Goal: Task Accomplishment & Management: Use online tool/utility

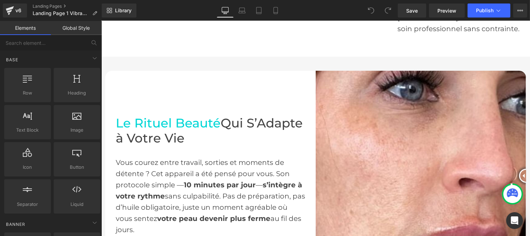
scroll to position [397, 0]
click at [366, 154] on img at bounding box center [420, 175] width 210 height 210
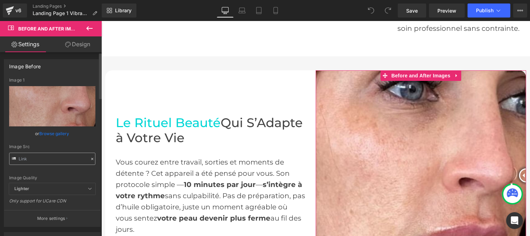
click at [92, 159] on div at bounding box center [92, 159] width 6 height 8
click at [89, 159] on div "Image Quality Lighter Lightest Lighter Lighter Lightest Only support for UCare …" at bounding box center [52, 130] width 86 height 105
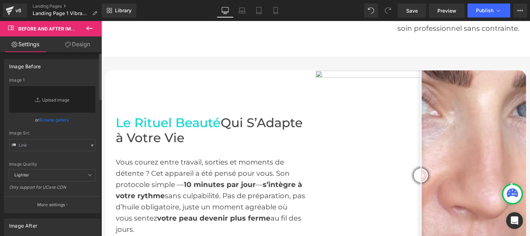
click at [88, 158] on div "Image Quality Lighter Lightest Lighter Lighter Lightest Only support for UCare …" at bounding box center [52, 124] width 86 height 92
click at [61, 145] on input "text" at bounding box center [52, 145] width 86 height 12
paste input "[URL][DOMAIN_NAME]"
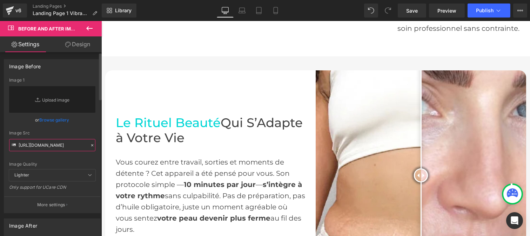
type input "[URL][DOMAIN_NAME]"
click at [94, 138] on div "[URL][DOMAIN_NAME] Image 1 Replace Image Upload image or Browse gallery Image S…" at bounding box center [52, 145] width 96 height 135
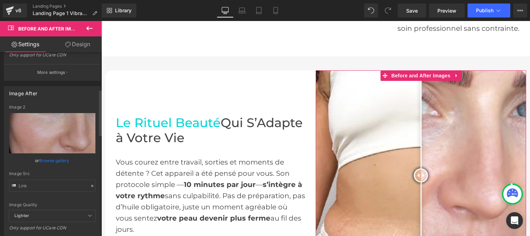
scroll to position [147, 0]
click at [90, 183] on icon at bounding box center [92, 185] width 5 height 5
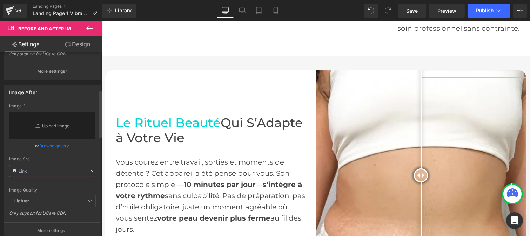
click at [59, 172] on input "text" at bounding box center [52, 171] width 86 height 12
paste input "[URL][DOMAIN_NAME]"
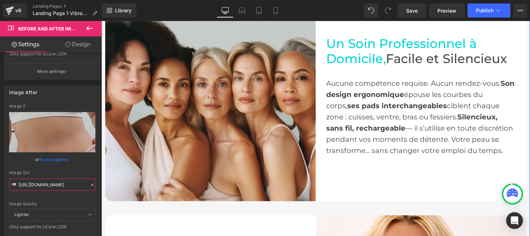
scroll to position [1021, 0]
type input "[URL][DOMAIN_NAME]"
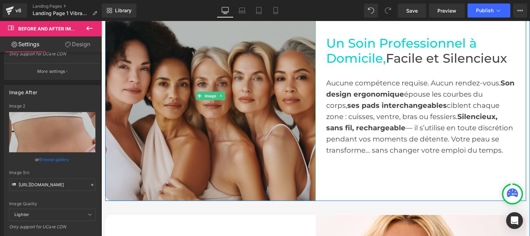
click at [210, 110] on img at bounding box center [210, 96] width 210 height 210
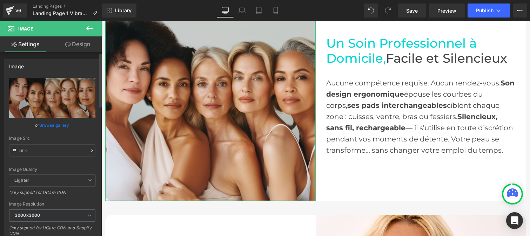
click at [90, 149] on icon at bounding box center [92, 150] width 5 height 5
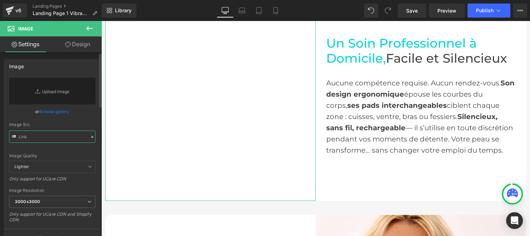
click at [50, 139] on input "text" at bounding box center [52, 137] width 86 height 12
paste input "[URL][DOMAIN_NAME]"
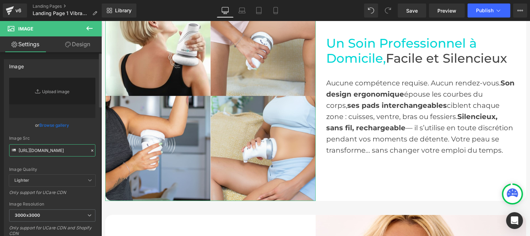
type input "[URL][DOMAIN_NAME]"
click at [90, 139] on div "Image Src" at bounding box center [52, 138] width 86 height 5
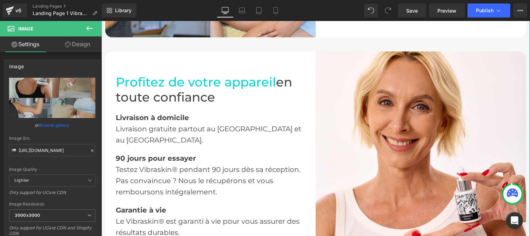
scroll to position [1187, 0]
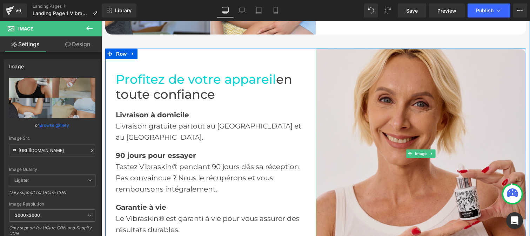
click at [390, 155] on img at bounding box center [420, 154] width 210 height 210
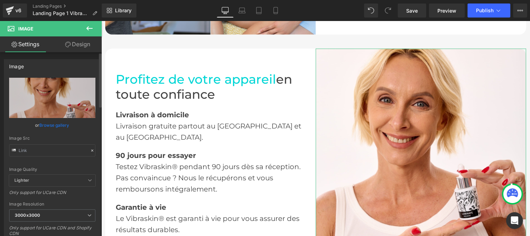
click at [90, 149] on icon at bounding box center [92, 150] width 5 height 5
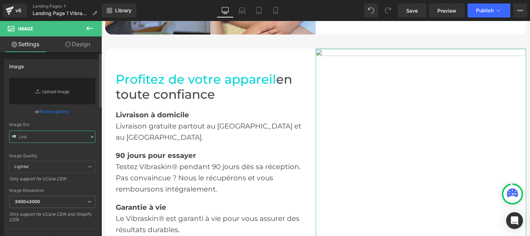
click at [56, 138] on input "text" at bounding box center [52, 137] width 86 height 12
paste input "[URL][DOMAIN_NAME]"
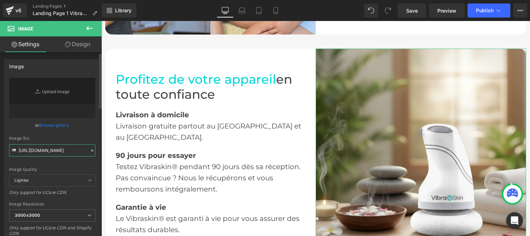
type input "[URL][DOMAIN_NAME]"
click at [93, 140] on div "[URL][DOMAIN_NAME] Replace Image Upload image or Browse gallery Image Src [URL]…" at bounding box center [52, 169] width 96 height 182
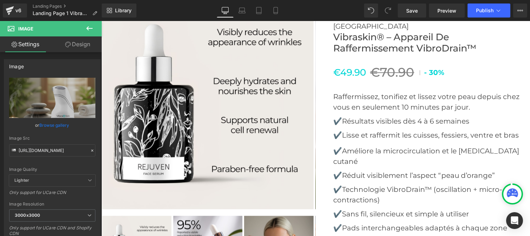
scroll to position [2650, 0]
drag, startPoint x: 412, startPoint y: 11, endPoint x: 271, endPoint y: 95, distance: 164.6
click at [412, 11] on span "Save" at bounding box center [412, 10] width 12 height 7
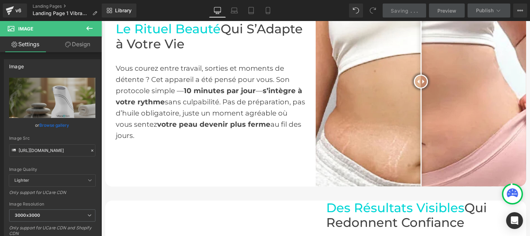
scroll to position [491, 0]
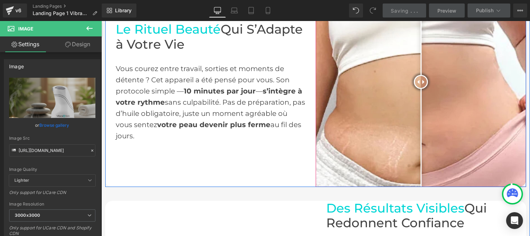
click at [358, 101] on img at bounding box center [420, 82] width 210 height 210
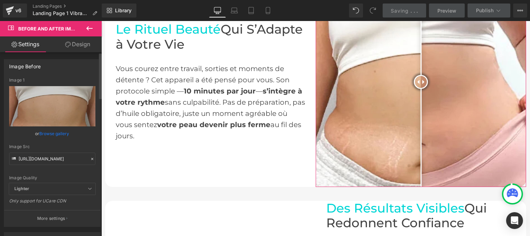
click at [90, 159] on icon at bounding box center [92, 159] width 5 height 5
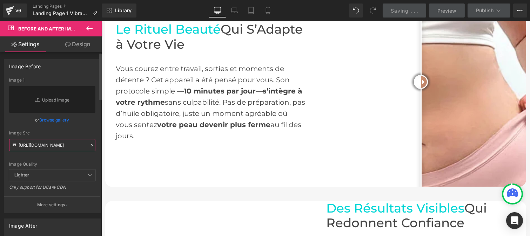
click at [51, 147] on input "[URL][DOMAIN_NAME]" at bounding box center [52, 145] width 86 height 12
paste input "[URL][DOMAIN_NAME]"
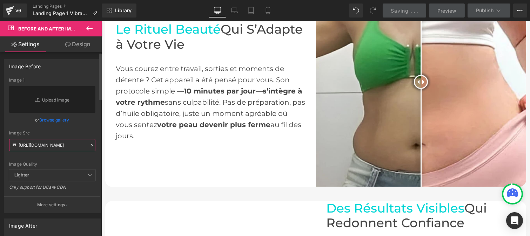
type input "[URL][DOMAIN_NAME]"
click at [93, 135] on div "[URL][DOMAIN_NAME] Image 1 Replace Image Upload image or Browse gallery Image S…" at bounding box center [52, 145] width 96 height 135
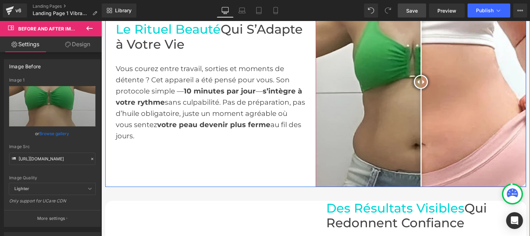
click at [471, 66] on img at bounding box center [420, 82] width 210 height 210
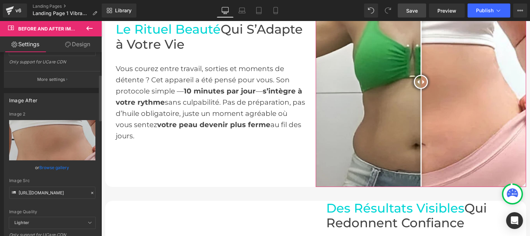
scroll to position [139, 0]
click at [85, 192] on input "[URL][DOMAIN_NAME]" at bounding box center [52, 192] width 86 height 12
click at [90, 192] on icon at bounding box center [92, 192] width 5 height 5
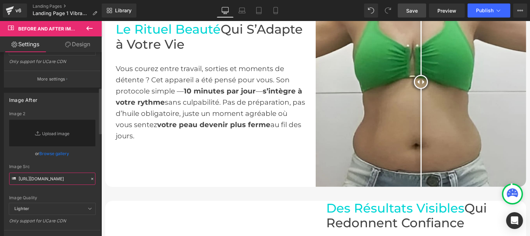
click at [46, 179] on input "[URL][DOMAIN_NAME]" at bounding box center [52, 179] width 86 height 12
paste input "[URL][DOMAIN_NAME]"
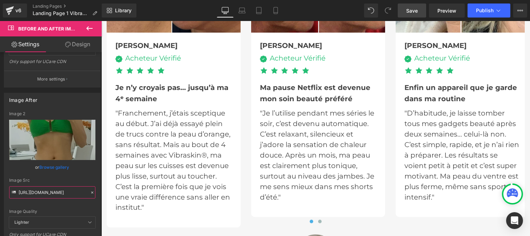
scroll to position [2210, 0]
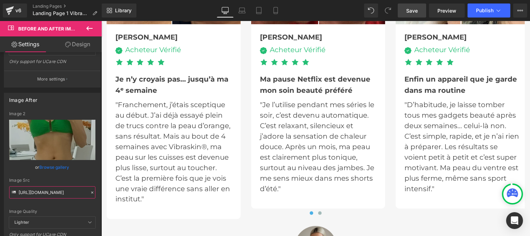
type input "[URL][DOMAIN_NAME]"
click at [408, 9] on span "Save" at bounding box center [412, 10] width 12 height 7
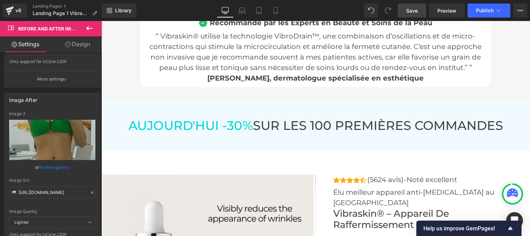
scroll to position [2546, 0]
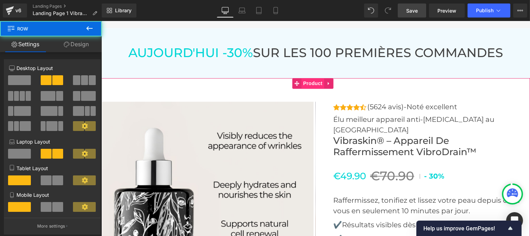
click at [313, 78] on span "Product" at bounding box center [312, 83] width 23 height 11
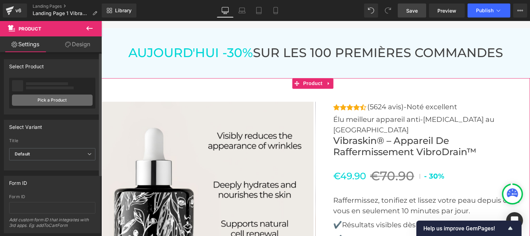
click at [58, 102] on link "Pick a Product" at bounding box center [52, 100] width 81 height 11
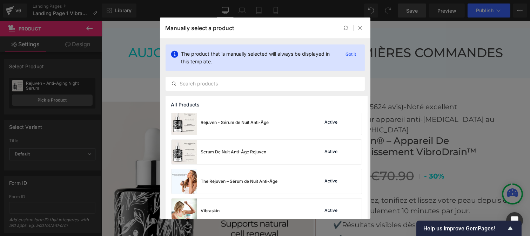
scroll to position [190, 0]
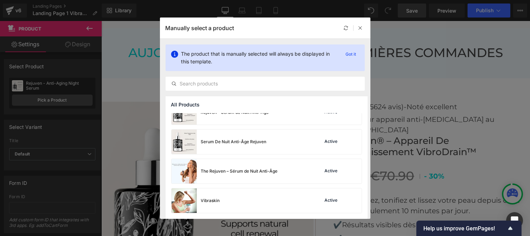
click at [272, 206] on div "Loading Product" at bounding box center [265, 209] width 38 height 8
click at [218, 200] on div "Vibraskin" at bounding box center [210, 201] width 19 height 6
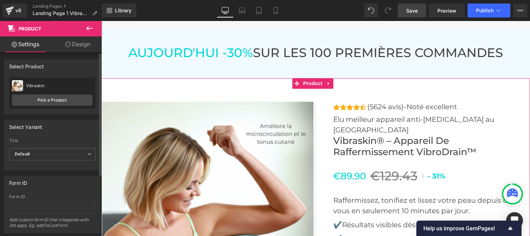
scroll to position [91, 0]
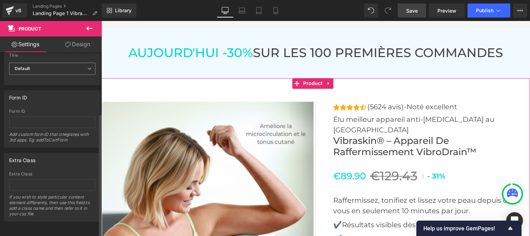
click at [37, 63] on span "Default" at bounding box center [52, 69] width 86 height 12
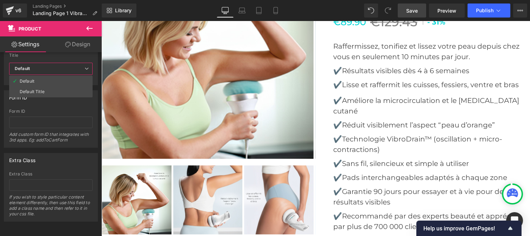
scroll to position [2702, 0]
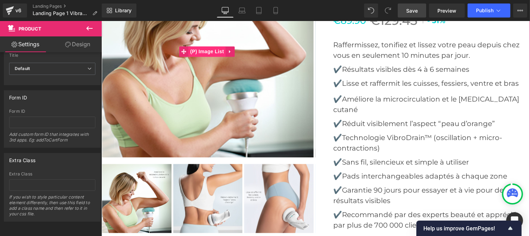
click at [209, 46] on span "(P) Image List" at bounding box center [206, 51] width 37 height 11
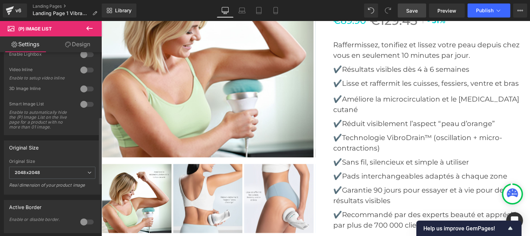
scroll to position [236, 0]
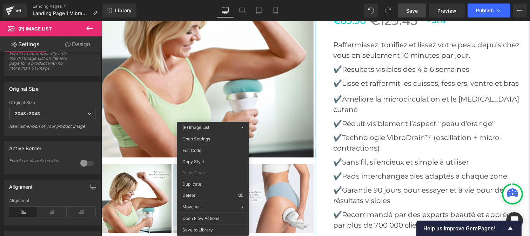
click at [323, 128] on div "Icon Icon Icon Icon Icon Icon List Hoz (5624 avis)-Noté excellent Text Block Ic…" at bounding box center [422, 179] width 214 height 478
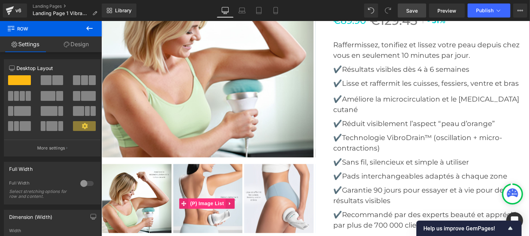
click at [192, 202] on span "(P) Image List" at bounding box center [206, 203] width 37 height 11
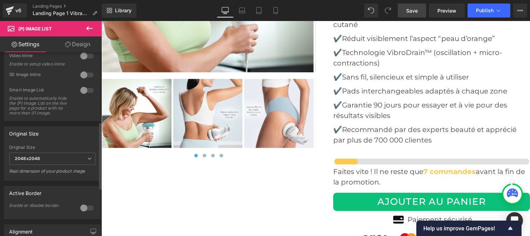
scroll to position [191, 0]
click at [408, 11] on span "Save" at bounding box center [412, 10] width 12 height 7
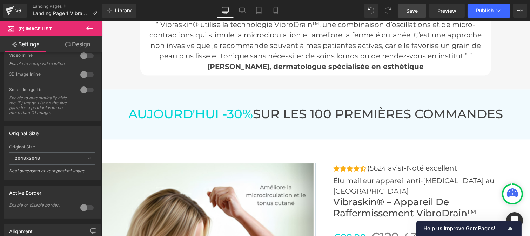
scroll to position [2588, 0]
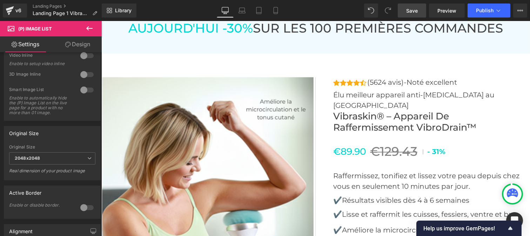
drag, startPoint x: 409, startPoint y: 8, endPoint x: 283, endPoint y: 135, distance: 178.4
click at [409, 8] on span "Save" at bounding box center [412, 10] width 12 height 7
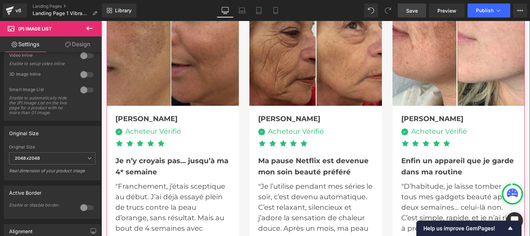
scroll to position [2133, 0]
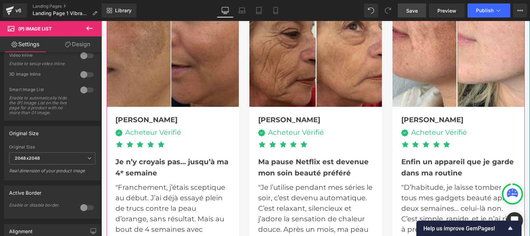
click at [164, 67] on img at bounding box center [172, 41] width 132 height 132
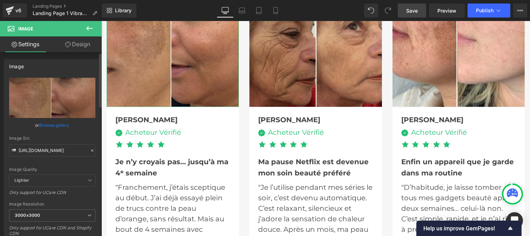
click at [91, 150] on icon at bounding box center [92, 151] width 2 height 2
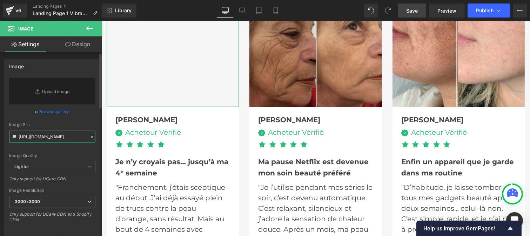
click at [55, 134] on input "[URL][DOMAIN_NAME]" at bounding box center [52, 137] width 86 height 12
paste input "[URL][DOMAIN_NAME]"
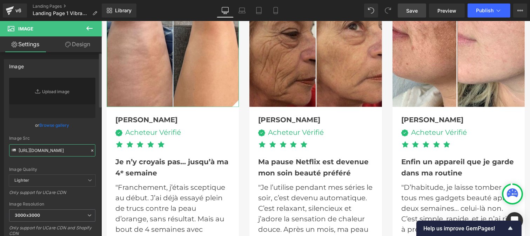
type input "[URL][DOMAIN_NAME]"
click at [96, 139] on div "[URL][DOMAIN_NAME] Replace Image Upload image or Browse gallery Image Src [URL]…" at bounding box center [52, 169] width 96 height 182
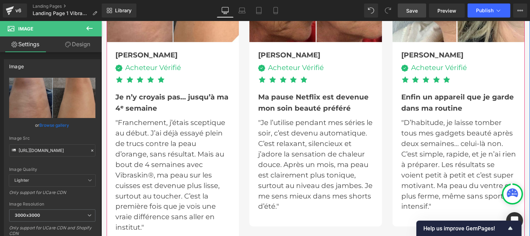
scroll to position [2199, 0]
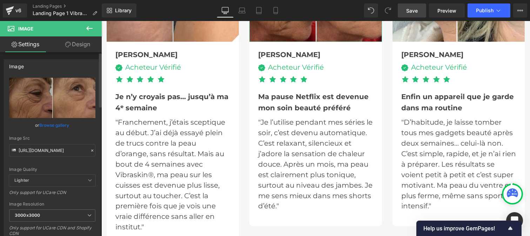
click at [90, 152] on icon at bounding box center [92, 150] width 5 height 5
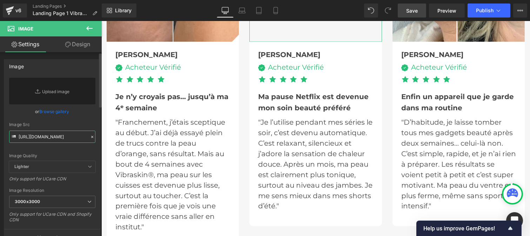
click at [54, 138] on input "[URL][DOMAIN_NAME]" at bounding box center [52, 137] width 86 height 12
paste input "[URL][DOMAIN_NAME]"
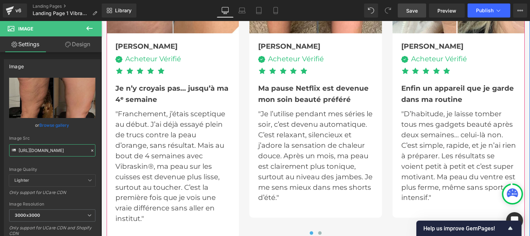
scroll to position [2208, 0]
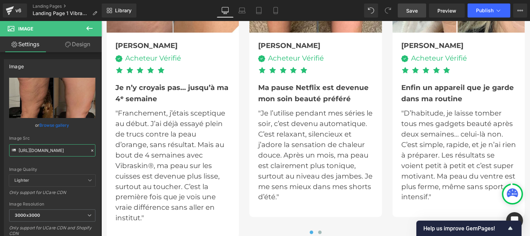
type input "[URL][DOMAIN_NAME]"
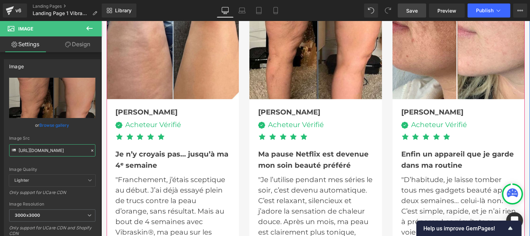
scroll to position [2139, 0]
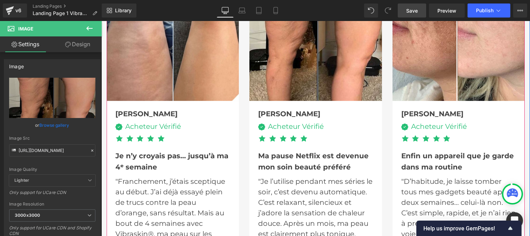
click at [446, 43] on img at bounding box center [458, 35] width 132 height 132
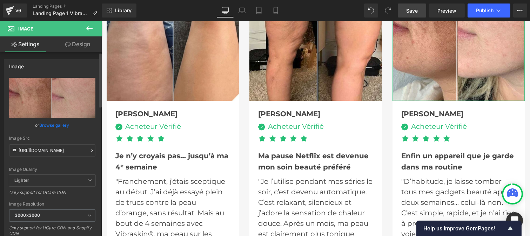
click at [90, 151] on icon at bounding box center [92, 150] width 5 height 5
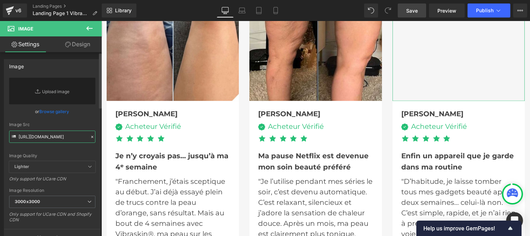
click at [56, 137] on input "[URL][DOMAIN_NAME]" at bounding box center [52, 137] width 86 height 12
paste input "[URL][DOMAIN_NAME]"
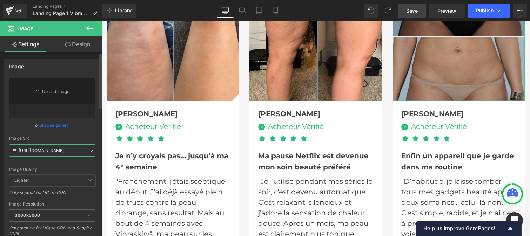
type input "[URL][DOMAIN_NAME]"
click at [92, 136] on div "Image Src" at bounding box center [52, 138] width 86 height 5
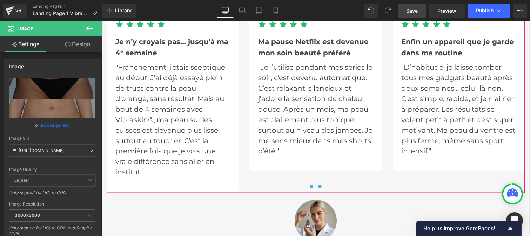
scroll to position [2254, 0]
click at [317, 185] on span at bounding box center [319, 186] width 4 height 4
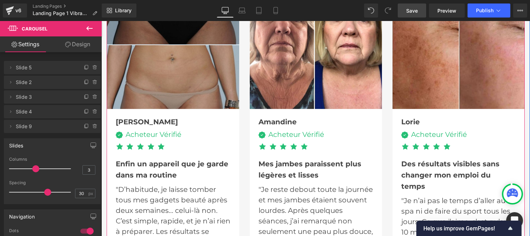
scroll to position [2131, 0]
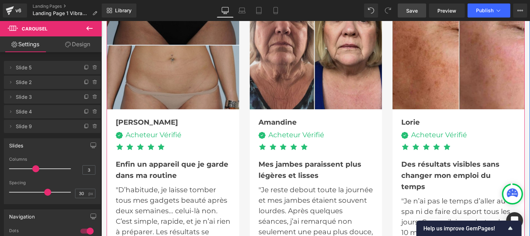
click at [302, 55] on img at bounding box center [315, 43] width 132 height 132
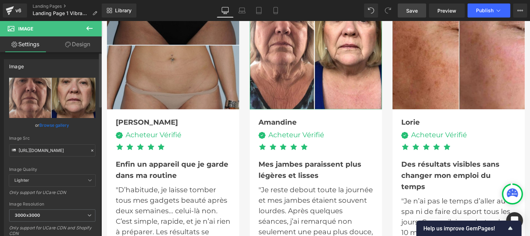
click at [89, 147] on div at bounding box center [92, 151] width 6 height 8
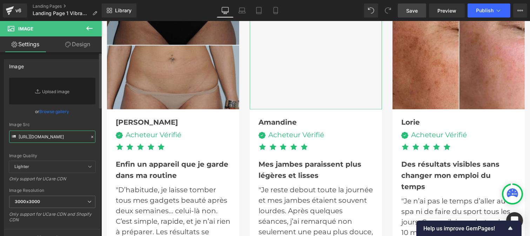
click at [58, 138] on input "[URL][DOMAIN_NAME]" at bounding box center [52, 137] width 86 height 12
paste input "[URL][DOMAIN_NAME]"
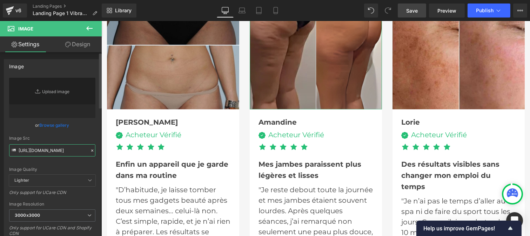
type input "[URL][DOMAIN_NAME]"
click at [95, 135] on div "[URL][DOMAIN_NAME] Replace Image Upload image or Browse gallery Image Src [URL]…" at bounding box center [52, 169] width 96 height 182
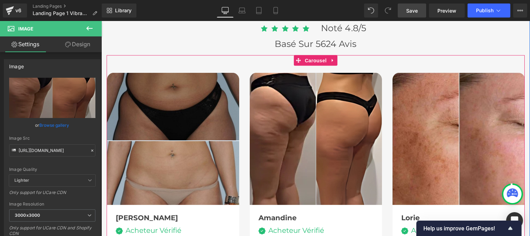
scroll to position [2034, 0]
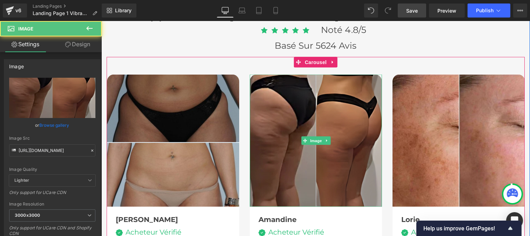
click at [314, 100] on img at bounding box center [315, 141] width 132 height 132
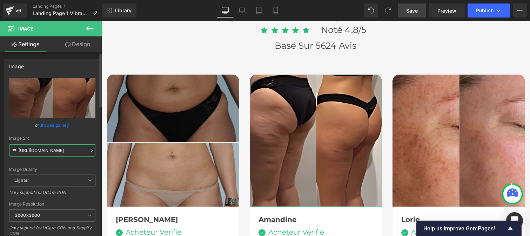
click at [85, 152] on input "[URL][DOMAIN_NAME]" at bounding box center [52, 150] width 86 height 12
click at [90, 148] on icon at bounding box center [92, 150] width 5 height 5
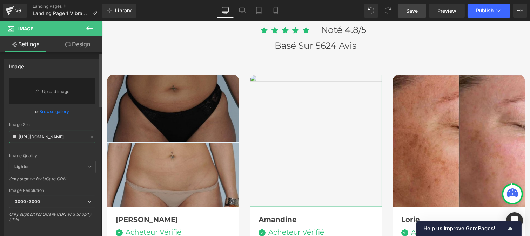
click at [64, 135] on input "[URL][DOMAIN_NAME]" at bounding box center [52, 137] width 86 height 12
paste input "[URL][DOMAIN_NAME]"
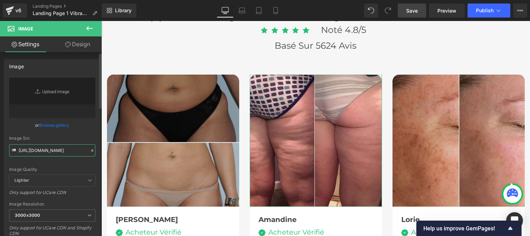
type input "[URL][DOMAIN_NAME]"
click at [91, 135] on div "Image Quality Lighter Lightest Lighter Lighter Lightest Only support for UCare …" at bounding box center [52, 126] width 86 height 97
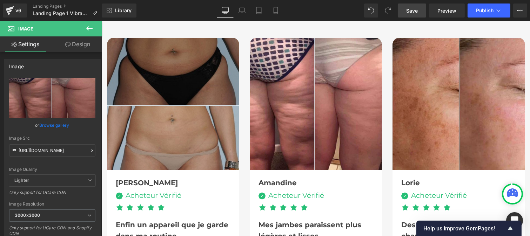
scroll to position [2070, 0]
click at [442, 72] on img at bounding box center [458, 104] width 132 height 132
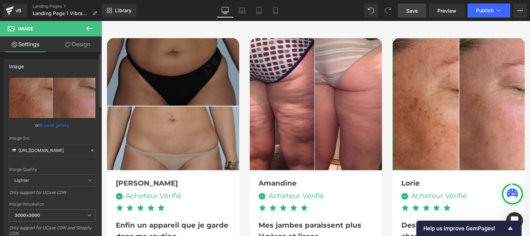
click at [90, 148] on icon at bounding box center [92, 150] width 5 height 5
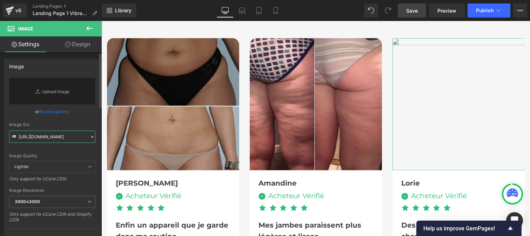
click at [50, 137] on input "[URL][DOMAIN_NAME]" at bounding box center [52, 137] width 86 height 12
paste input "[URL][DOMAIN_NAME]"
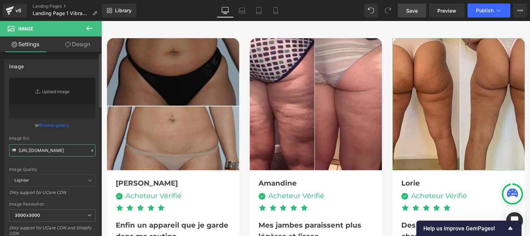
type input "[URL][DOMAIN_NAME]"
click at [88, 135] on div "Image Quality Lighter Lightest Lighter Lighter Lightest Only support for UCare …" at bounding box center [52, 126] width 86 height 97
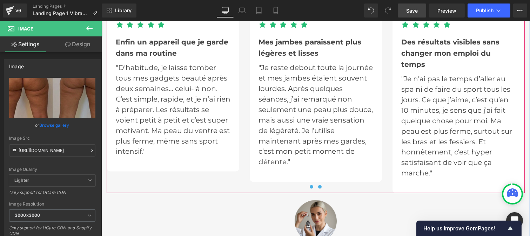
scroll to position [2254, 0]
click at [309, 185] on span at bounding box center [311, 187] width 4 height 4
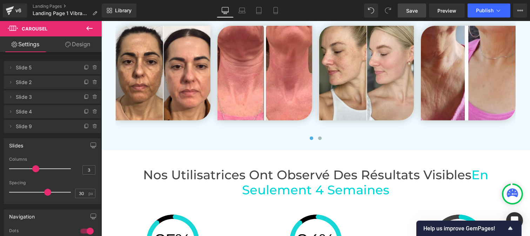
scroll to position [1658, 0]
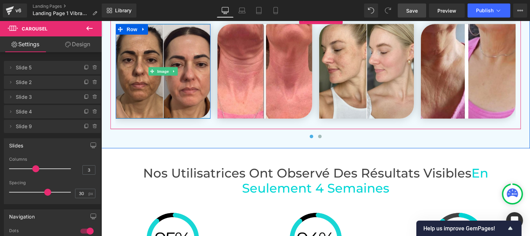
click at [159, 54] on img at bounding box center [162, 71] width 95 height 95
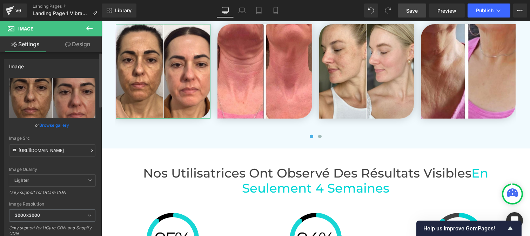
click at [90, 151] on icon at bounding box center [92, 150] width 5 height 5
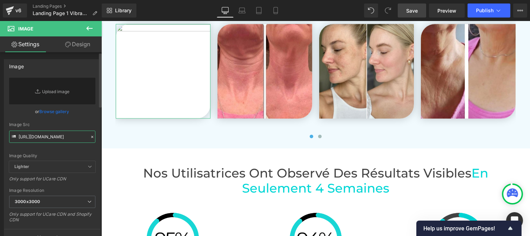
click at [47, 137] on input "[URL][DOMAIN_NAME]" at bounding box center [52, 137] width 86 height 12
paste input "[URL][DOMAIN_NAME]"
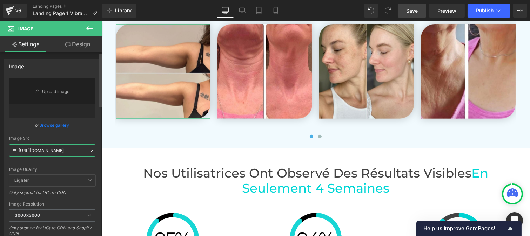
type input "[URL][DOMAIN_NAME]"
click at [87, 137] on div "Image Src" at bounding box center [52, 138] width 86 height 5
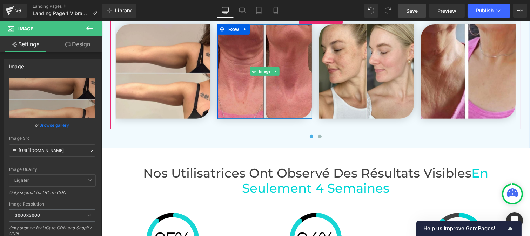
click at [268, 62] on img at bounding box center [264, 71] width 95 height 95
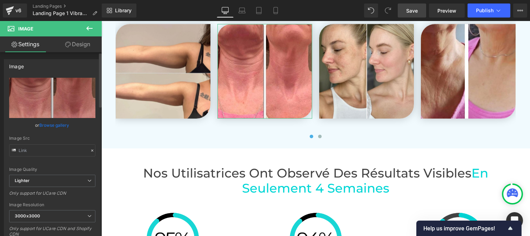
click at [89, 153] on div at bounding box center [92, 151] width 6 height 8
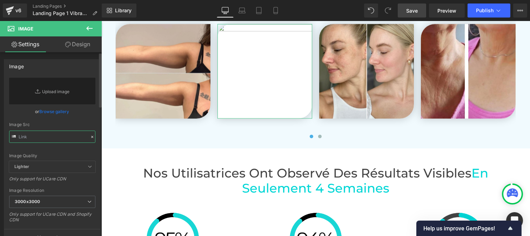
click at [55, 135] on input "text" at bounding box center [52, 137] width 86 height 12
paste input "[URL][DOMAIN_NAME]"
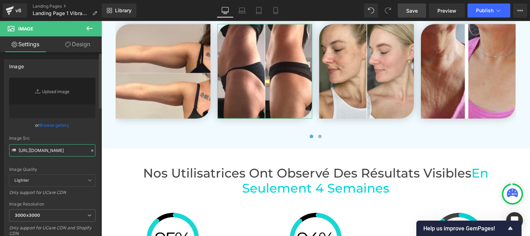
type input "[URL][DOMAIN_NAME]"
click at [88, 130] on div "Image Quality Lighter Lightest Lighter Lighter Lightest Only support for UCare …" at bounding box center [52, 126] width 86 height 97
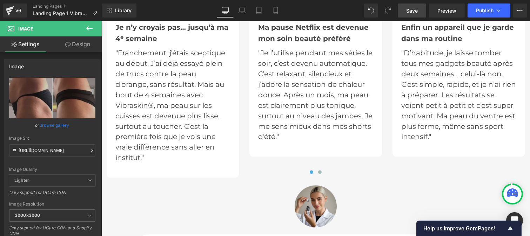
scroll to position [2268, 0]
click at [315, 172] on button at bounding box center [319, 172] width 8 height 7
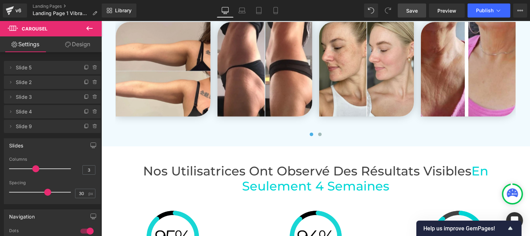
scroll to position [1617, 0]
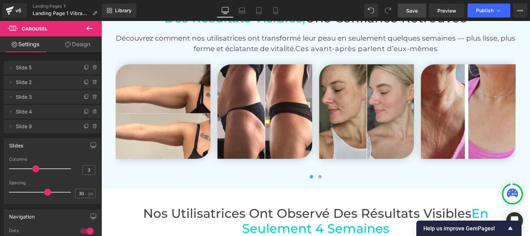
click at [362, 118] on img at bounding box center [366, 111] width 95 height 95
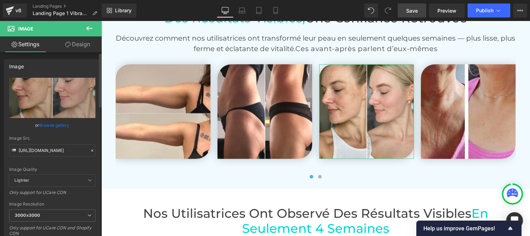
click at [90, 152] on icon at bounding box center [92, 150] width 5 height 5
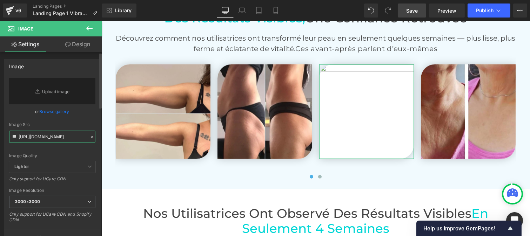
click at [46, 136] on input "[URL][DOMAIN_NAME]" at bounding box center [52, 137] width 86 height 12
paste input "[URL][DOMAIN_NAME]"
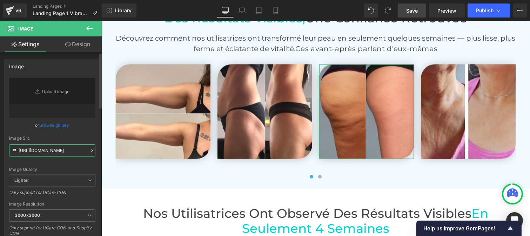
type input "[URL][DOMAIN_NAME]"
click at [85, 134] on div "Image Quality Lighter Lightest Lighter Lighter Lightest Only support for UCare …" at bounding box center [52, 126] width 86 height 97
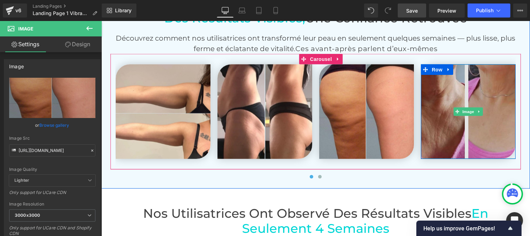
click at [453, 114] on img at bounding box center [467, 111] width 95 height 95
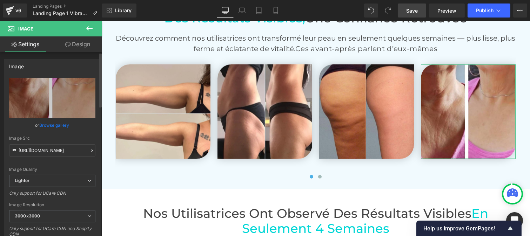
click at [90, 150] on icon at bounding box center [92, 150] width 5 height 5
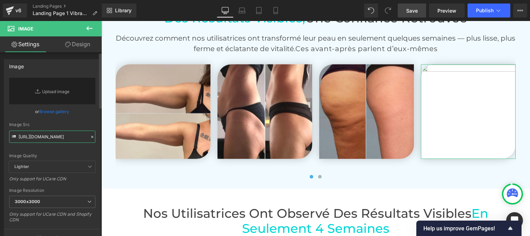
click at [65, 139] on input "[URL][DOMAIN_NAME]" at bounding box center [52, 137] width 86 height 12
paste input "[URL][DOMAIN_NAME]"
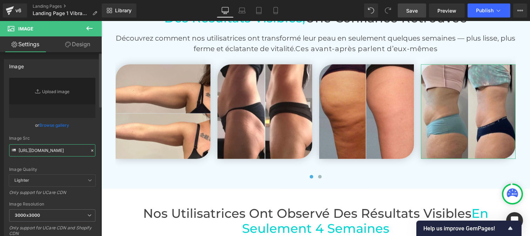
type input "[URL][DOMAIN_NAME]"
click at [78, 135] on div "Image Quality Lighter Lightest Lighter Lighter Lightest Only support for UCare …" at bounding box center [52, 126] width 86 height 97
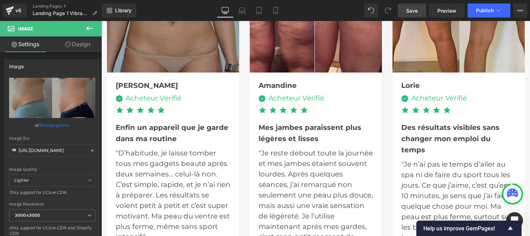
scroll to position [2067, 0]
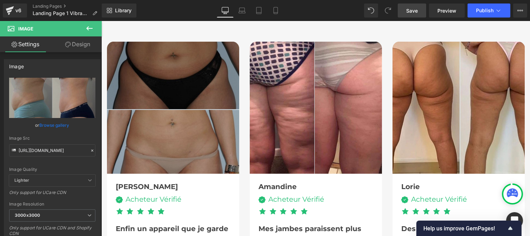
click at [156, 96] on img at bounding box center [173, 108] width 132 height 132
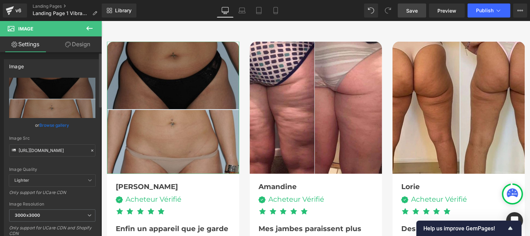
click at [89, 147] on div at bounding box center [92, 151] width 6 height 8
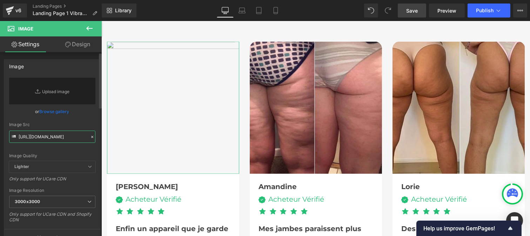
click at [46, 132] on input "[URL][DOMAIN_NAME]" at bounding box center [52, 137] width 86 height 12
paste input "[URL][DOMAIN_NAME]"
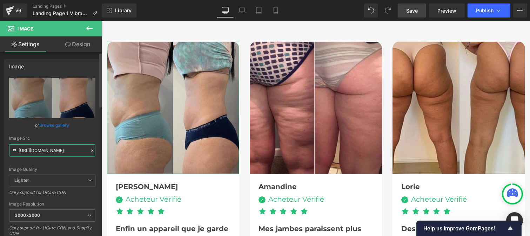
type input "[URL][DOMAIN_NAME]"
drag, startPoint x: 76, startPoint y: 138, endPoint x: 181, endPoint y: 59, distance: 131.6
click at [76, 138] on div "Image Src" at bounding box center [52, 138] width 86 height 5
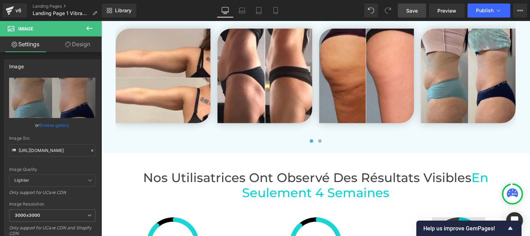
scroll to position [1653, 0]
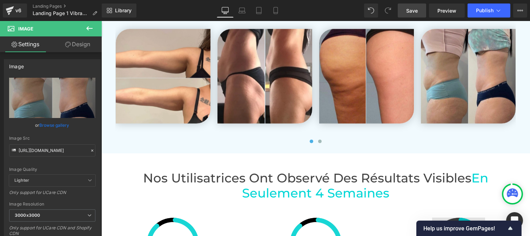
click at [438, 79] on img at bounding box center [467, 76] width 95 height 95
click at [90, 151] on icon at bounding box center [92, 150] width 5 height 5
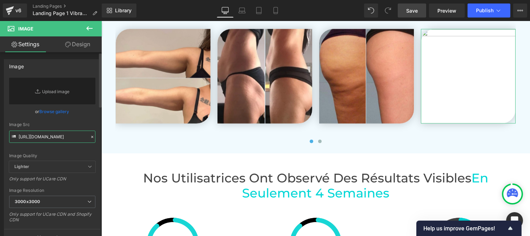
click at [39, 135] on input "[URL][DOMAIN_NAME]" at bounding box center [52, 137] width 86 height 12
paste input "[URL][DOMAIN_NAME]"
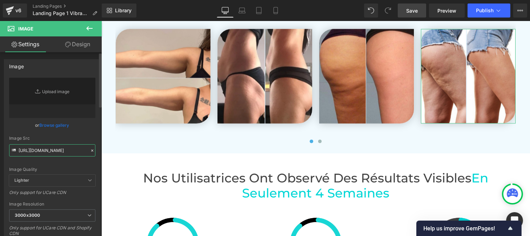
type input "[URL][DOMAIN_NAME]"
click at [83, 138] on div "Image Src" at bounding box center [52, 138] width 86 height 5
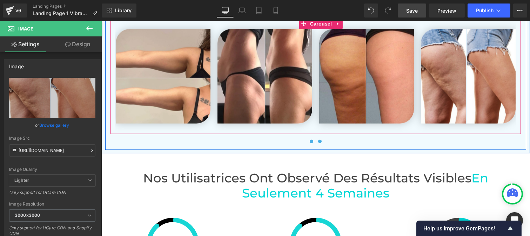
click at [317, 140] on span at bounding box center [319, 142] width 4 height 4
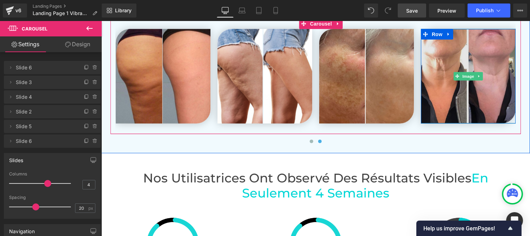
click at [460, 56] on img at bounding box center [467, 76] width 95 height 95
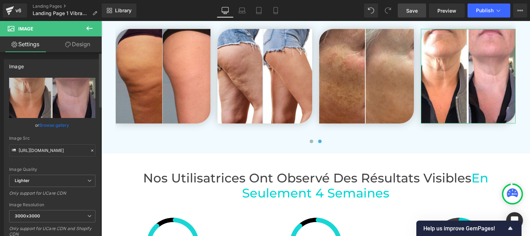
click at [90, 148] on icon at bounding box center [92, 150] width 5 height 5
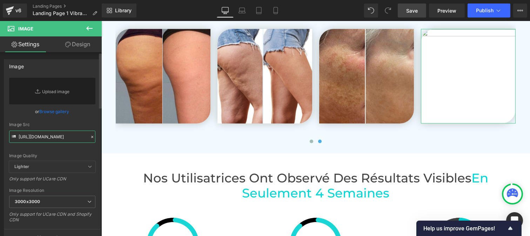
click at [57, 137] on input "[URL][DOMAIN_NAME]" at bounding box center [52, 137] width 86 height 12
paste input "[URL][DOMAIN_NAME]"
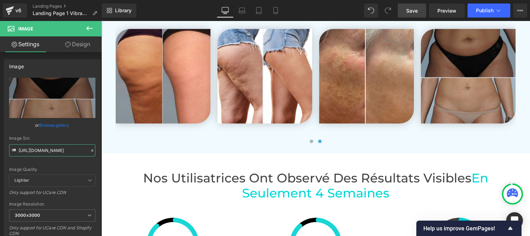
type input "[URL][DOMAIN_NAME]"
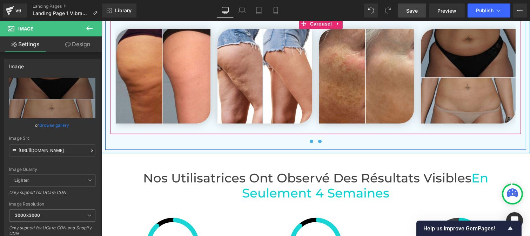
click at [309, 140] on span at bounding box center [311, 142] width 4 height 4
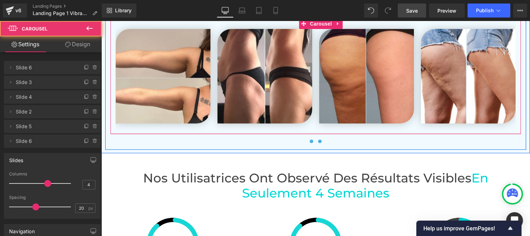
click at [317, 142] on button at bounding box center [319, 141] width 8 height 7
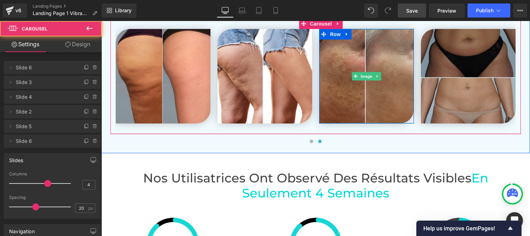
click at [353, 84] on img at bounding box center [366, 76] width 95 height 95
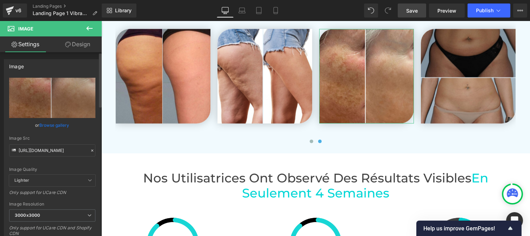
click at [90, 148] on icon at bounding box center [92, 150] width 5 height 5
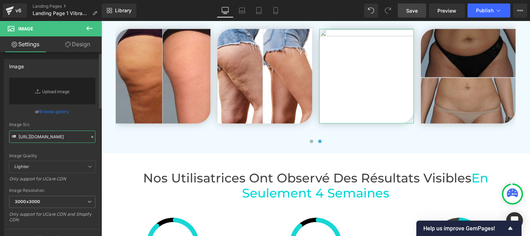
click at [54, 136] on input "[URL][DOMAIN_NAME]" at bounding box center [52, 137] width 86 height 12
paste input "[URL][DOMAIN_NAME]"
type input "[URL][DOMAIN_NAME]"
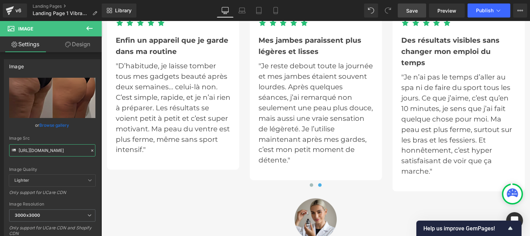
scroll to position [2255, 0]
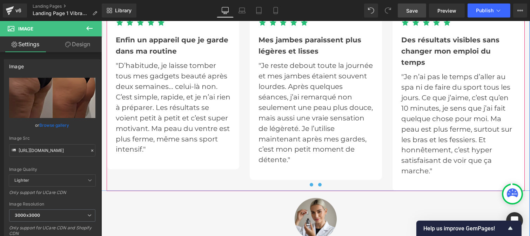
click at [307, 183] on button at bounding box center [311, 185] width 8 height 7
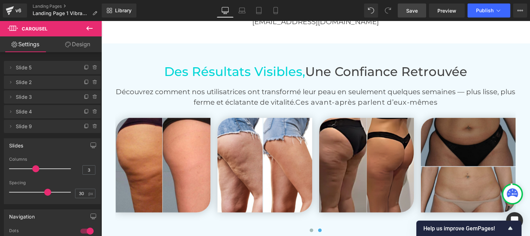
scroll to position [1552, 0]
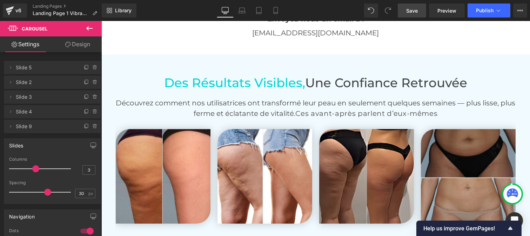
click at [414, 11] on span "Save" at bounding box center [412, 10] width 12 height 7
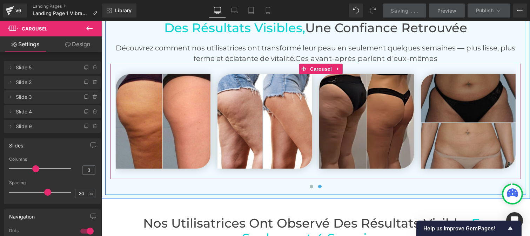
scroll to position [1608, 0]
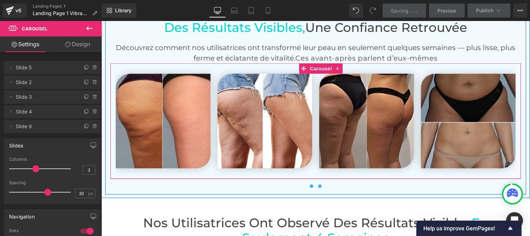
click at [309, 185] on span at bounding box center [311, 187] width 4 height 4
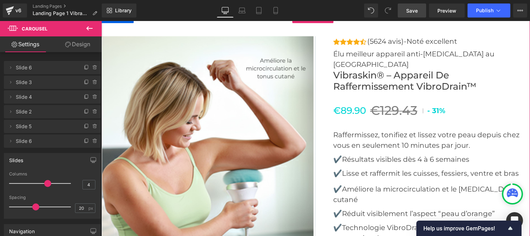
scroll to position [2627, 0]
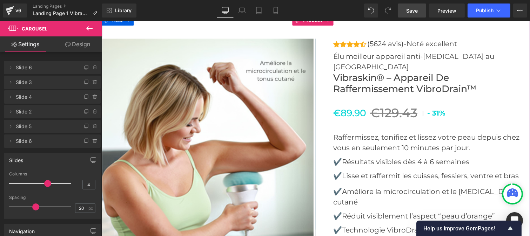
click at [226, 162] on img at bounding box center [207, 144] width 211 height 211
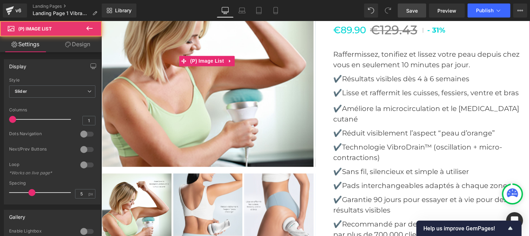
scroll to position [2710, 0]
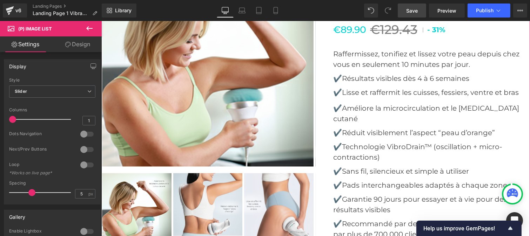
click at [203, 215] on div "‹ ›" at bounding box center [208, 212] width 214 height 81
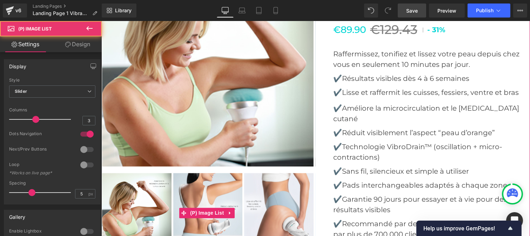
click at [215, 225] on img at bounding box center [207, 207] width 69 height 69
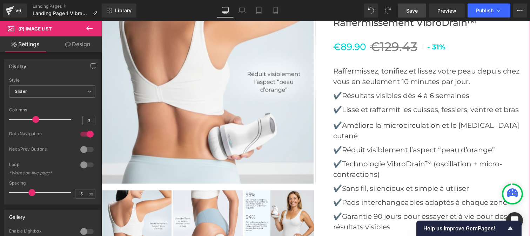
scroll to position [2696, 0]
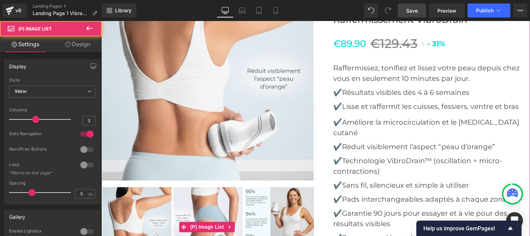
click at [219, 204] on img at bounding box center [207, 221] width 69 height 69
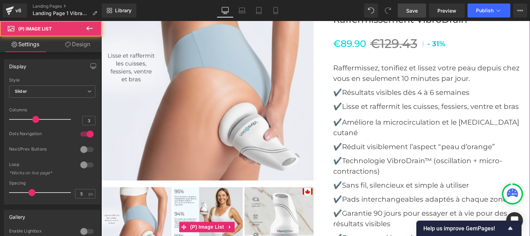
click at [215, 202] on img at bounding box center [207, 221] width 69 height 69
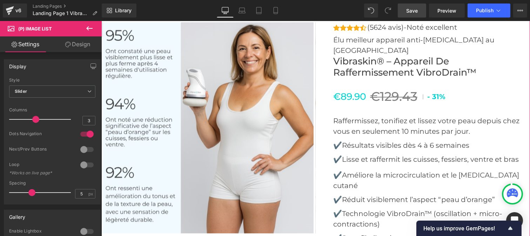
scroll to position [2731, 0]
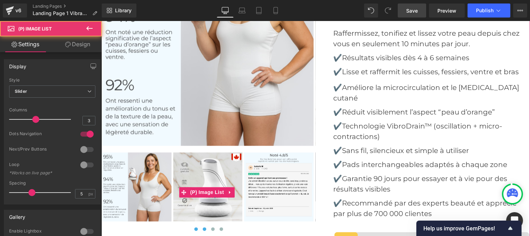
click at [195, 228] on button at bounding box center [195, 229] width 8 height 7
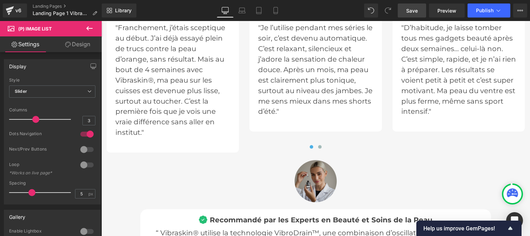
scroll to position [2292, 0]
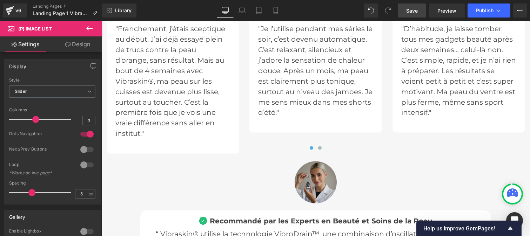
click at [310, 182] on div "Image" at bounding box center [315, 183] width 42 height 42
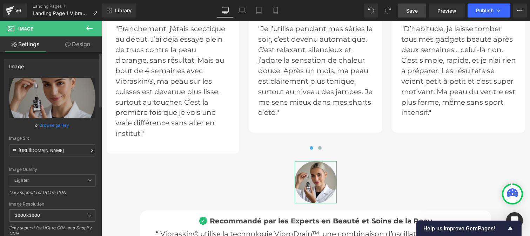
click at [91, 151] on icon at bounding box center [92, 151] width 2 height 2
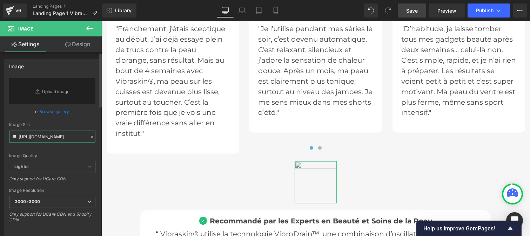
click at [61, 141] on input "[URL][DOMAIN_NAME]" at bounding box center [52, 137] width 86 height 12
paste input "[URL][DOMAIN_NAME]"
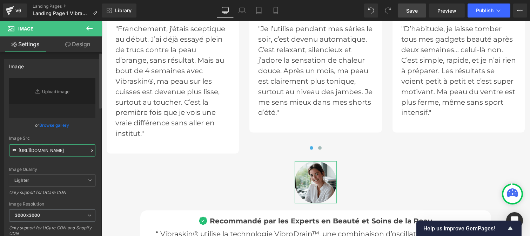
type input "[URL][DOMAIN_NAME]"
click at [88, 137] on div "Image Src" at bounding box center [52, 138] width 86 height 5
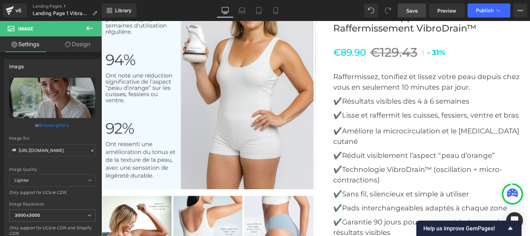
scroll to position [2688, 0]
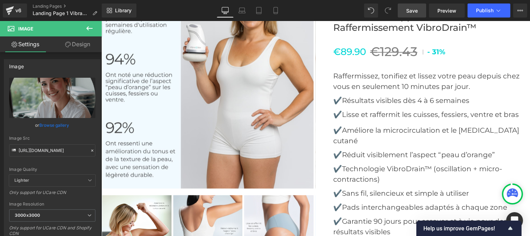
drag, startPoint x: 408, startPoint y: 9, endPoint x: 291, endPoint y: 102, distance: 149.7
click at [408, 9] on span "Save" at bounding box center [412, 10] width 12 height 7
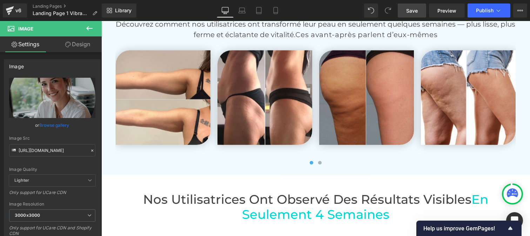
scroll to position [1631, 0]
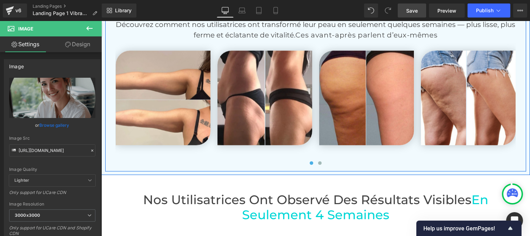
click at [316, 157] on div "Des Résultats Visibles, Une Confiance Retrouvée Heading Découvrez comment nos u…" at bounding box center [315, 82] width 421 height 171
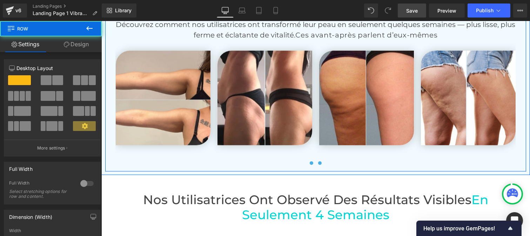
click at [317, 162] on span at bounding box center [319, 164] width 4 height 4
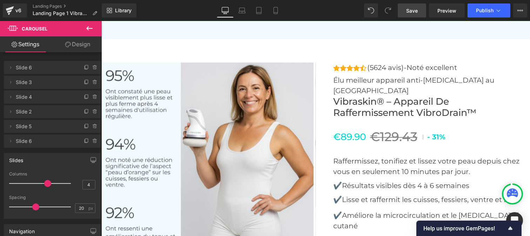
scroll to position [2603, 0]
click at [408, 18] on div "Library Desktop Desktop Laptop Tablet Mobile Save Preview Publish Scheduled Vie…" at bounding box center [316, 10] width 428 height 21
drag, startPoint x: 409, startPoint y: 15, endPoint x: 258, endPoint y: 127, distance: 188.4
click at [409, 15] on link "Save" at bounding box center [411, 11] width 28 height 14
